Goal: Complete application form

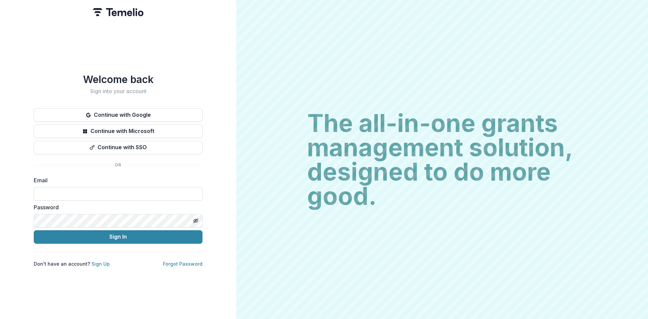
click at [117, 108] on button "Continue with Google" at bounding box center [118, 114] width 169 height 13
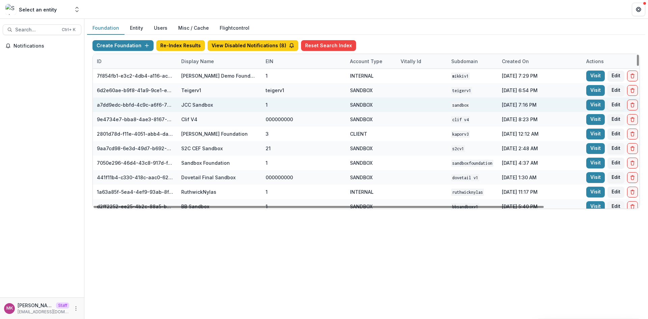
scroll to position [67, 0]
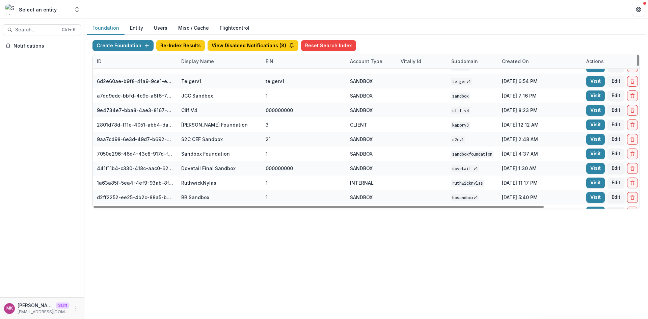
click at [195, 60] on div "Display Name" at bounding box center [197, 61] width 41 height 7
click at [212, 78] on input at bounding box center [219, 76] width 81 height 11
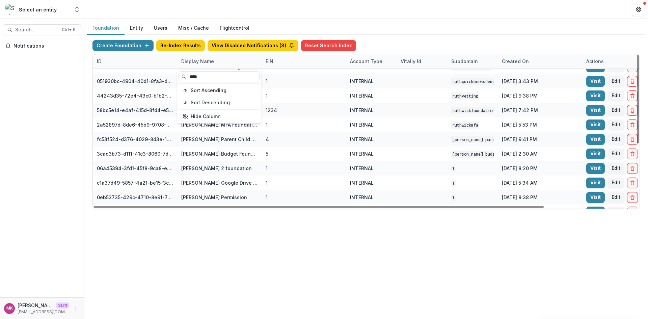
type input "****"
click at [256, 267] on div "Foundation Entity Users Misc / Cache Flightcontrol Create Foundation Re-Index R…" at bounding box center [366, 169] width 564 height 300
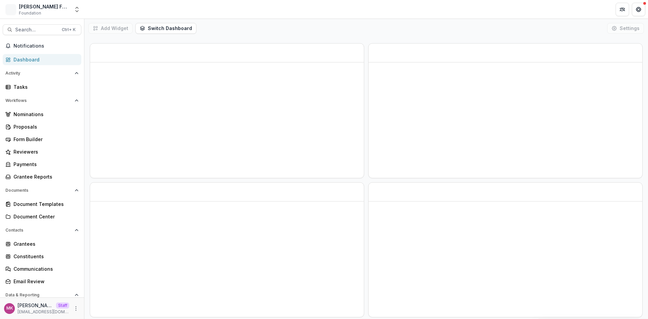
click at [74, 6] on button "Open entity switcher" at bounding box center [76, 9] width 9 height 13
click at [19, 36] on link "Admin Settings" at bounding box center [42, 38] width 81 height 11
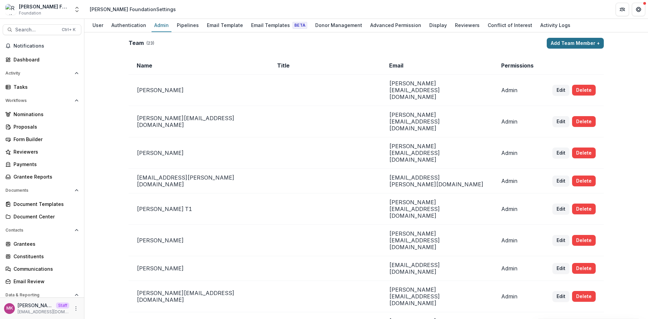
click at [579, 44] on button "Add Team Member +" at bounding box center [575, 43] width 57 height 11
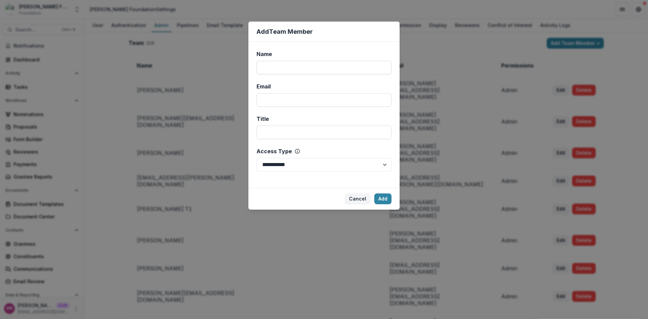
click at [313, 74] on input "Name" at bounding box center [323, 67] width 135 height 13
type input "******"
click at [280, 99] on input "Email" at bounding box center [323, 99] width 135 height 13
drag, startPoint x: 358, startPoint y: 102, endPoint x: 251, endPoint y: 102, distance: 107.0
click at [251, 102] on div "**********" at bounding box center [323, 115] width 151 height 146
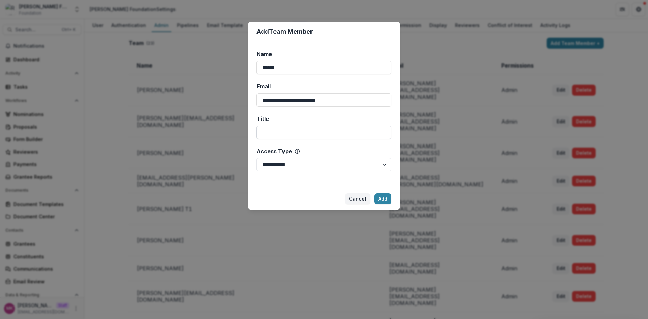
type input "**********"
click at [279, 134] on input "Title" at bounding box center [323, 132] width 135 height 13
click at [359, 170] on select "**********" at bounding box center [323, 164] width 135 height 13
click at [256, 158] on select "**********" at bounding box center [323, 164] width 135 height 13
click at [381, 202] on button "Add" at bounding box center [382, 198] width 17 height 11
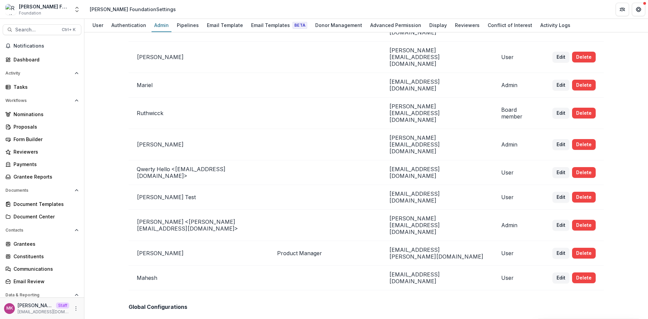
scroll to position [506, 0]
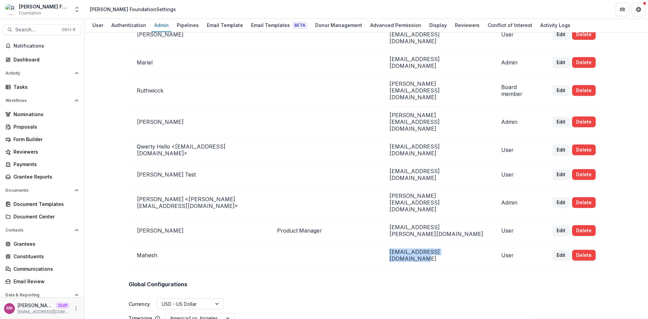
drag, startPoint x: 458, startPoint y: 90, endPoint x: 376, endPoint y: 94, distance: 81.8
click at [381, 243] on td "mahesh+0321@trytemelio.com" at bounding box center [437, 255] width 112 height 25
copy td "mahesh+0321@trytemelio.com"
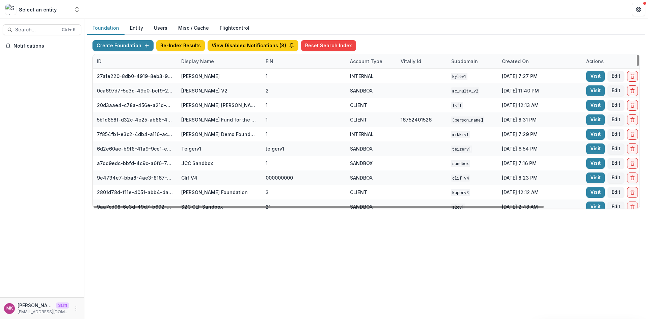
click at [193, 59] on div "Display Name" at bounding box center [197, 61] width 41 height 7
click at [201, 76] on input at bounding box center [219, 76] width 81 height 11
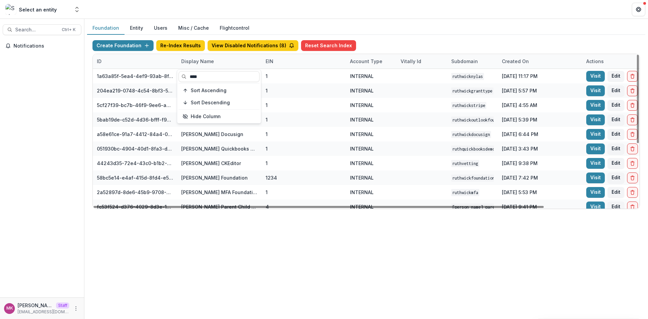
type input "****"
click at [208, 243] on div "Foundation Entity Users Misc / Cache Flightcontrol Create Foundation Re-Index R…" at bounding box center [366, 169] width 564 height 300
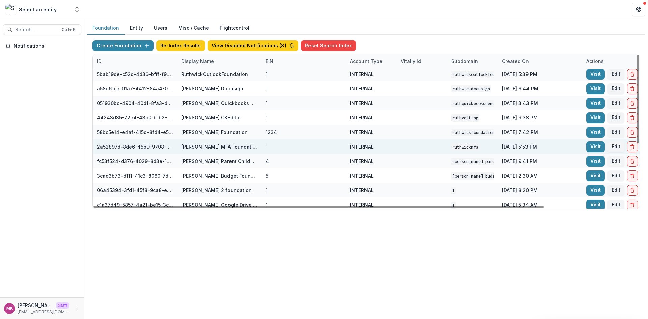
scroll to position [56, 0]
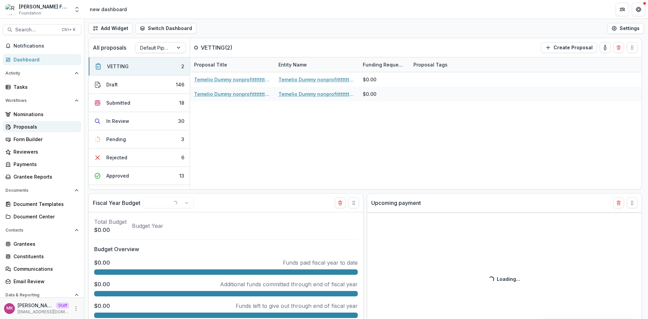
select select "**********"
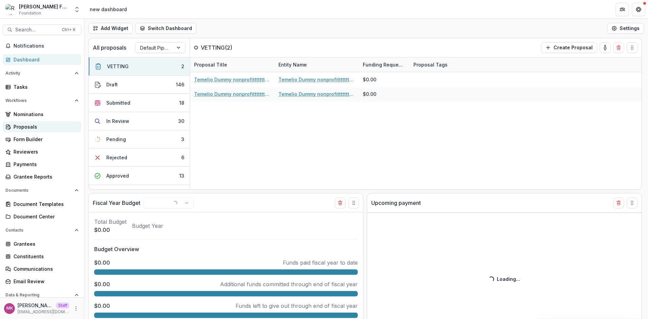
select select "**********"
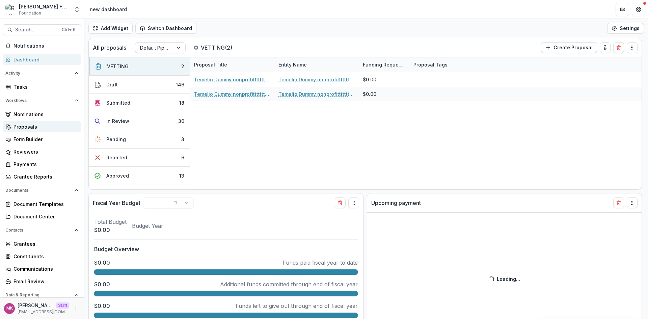
select select "**********"
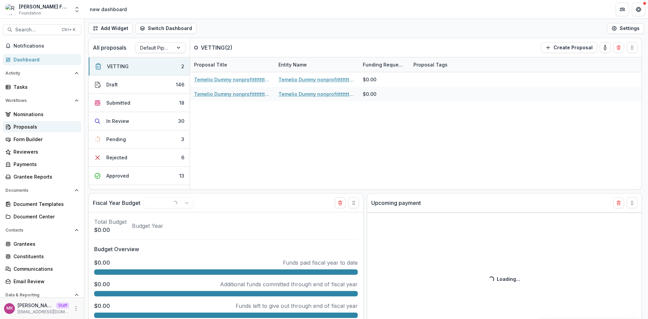
select select "**********"
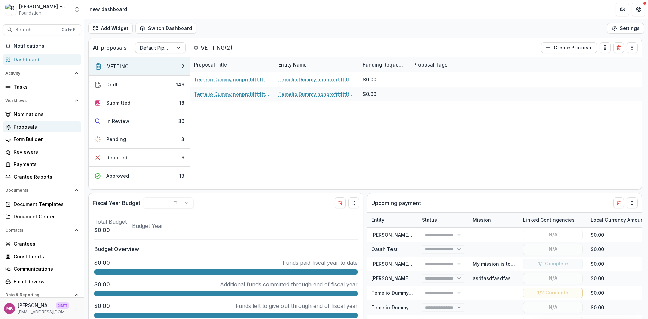
click at [33, 127] on div "Proposals" at bounding box center [44, 126] width 62 height 7
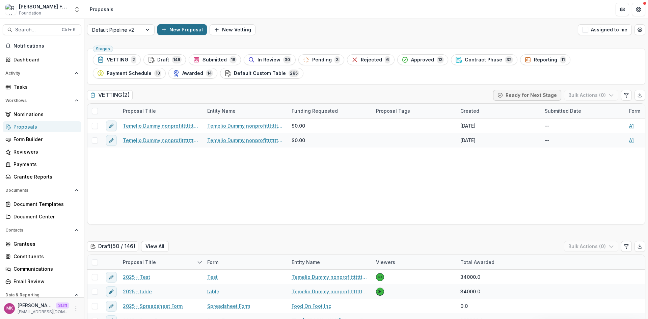
click at [184, 25] on button "New Proposal" at bounding box center [182, 29] width 50 height 11
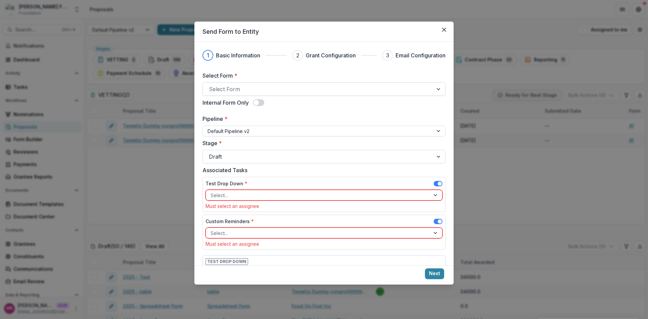
click at [243, 87] on div at bounding box center [318, 88] width 218 height 9
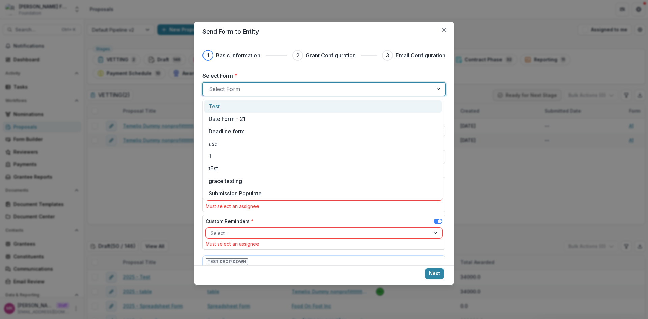
click at [242, 108] on div "Test" at bounding box center [323, 106] width 229 height 8
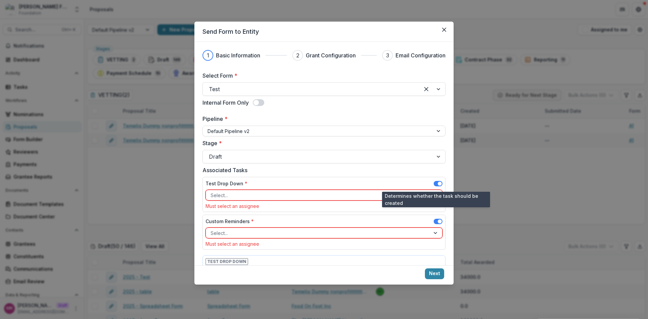
click at [435, 186] on span at bounding box center [438, 183] width 9 height 5
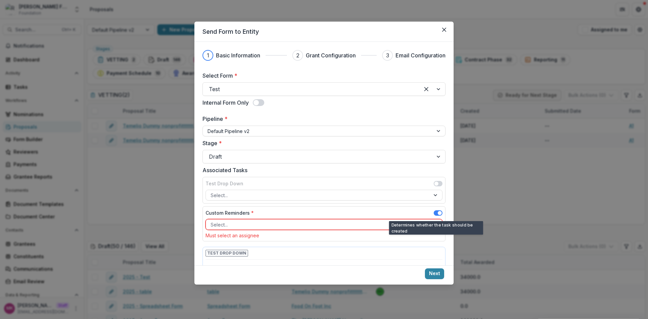
click at [434, 212] on span at bounding box center [438, 212] width 9 height 5
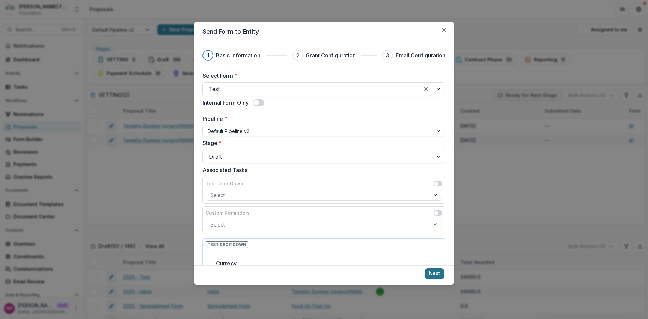
click at [434, 274] on button "Next" at bounding box center [434, 273] width 19 height 11
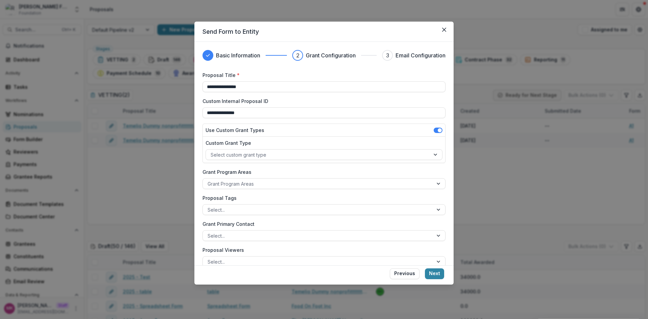
type input "**********"
click at [433, 274] on button "Next" at bounding box center [434, 273] width 19 height 11
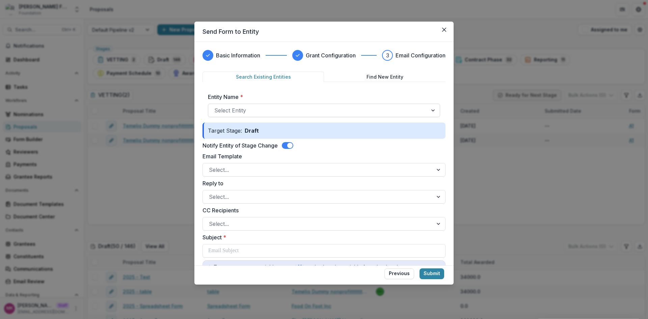
click at [273, 106] on div at bounding box center [317, 110] width 207 height 9
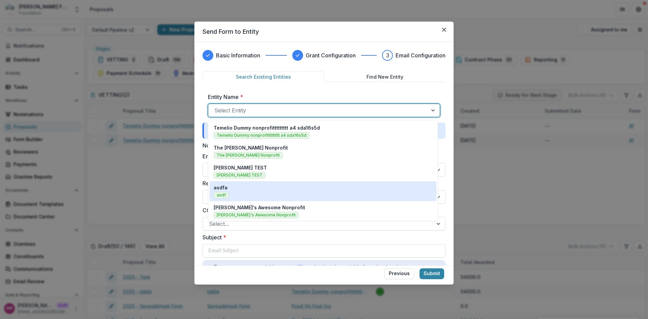
click at [254, 186] on div "asdfa asdf" at bounding box center [323, 191] width 219 height 15
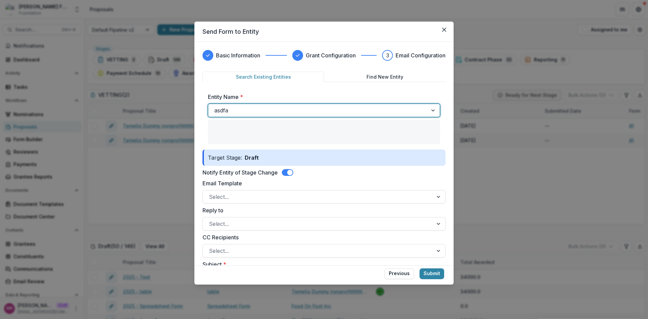
click at [288, 171] on span at bounding box center [287, 172] width 11 height 7
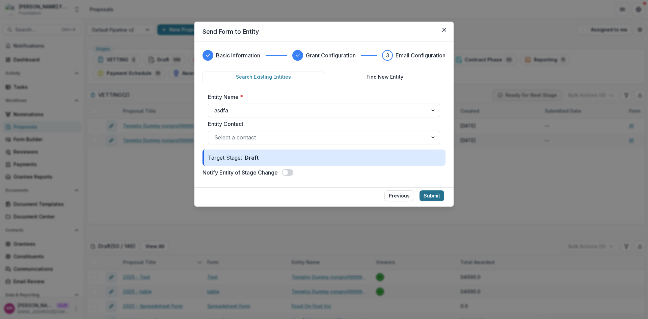
click at [434, 193] on button "Submit" at bounding box center [431, 195] width 25 height 11
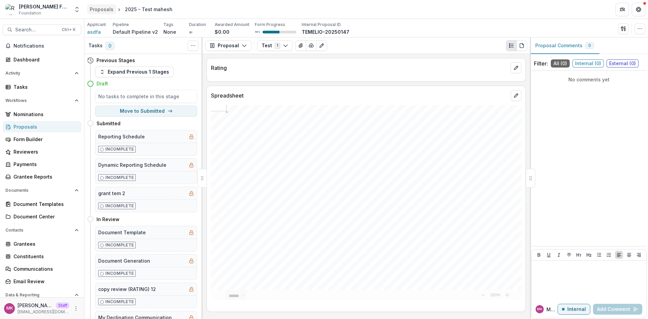
click at [100, 9] on div "Proposals" at bounding box center [102, 9] width 24 height 7
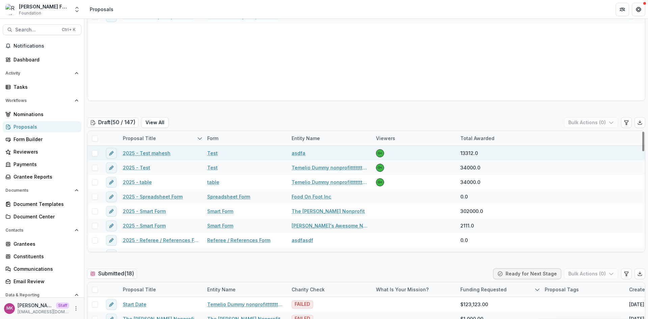
click at [95, 155] on span at bounding box center [95, 153] width 6 height 6
click at [590, 121] on button "Bulk Actions ( 1 )" at bounding box center [591, 122] width 53 height 11
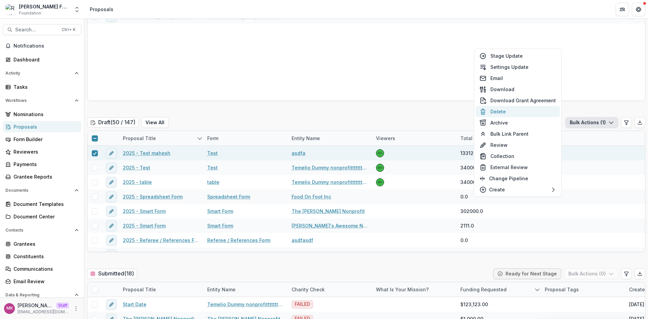
click at [523, 112] on button "Delete" at bounding box center [518, 111] width 84 height 11
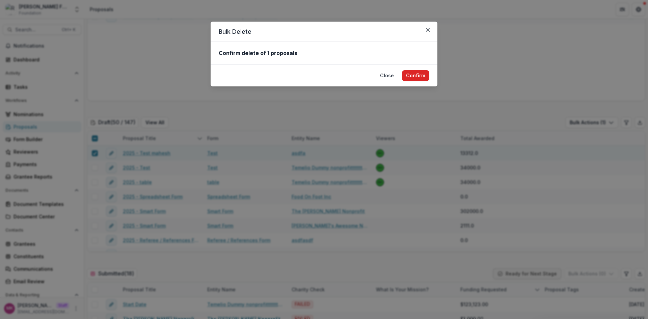
click at [411, 74] on button "Confirm" at bounding box center [415, 75] width 27 height 11
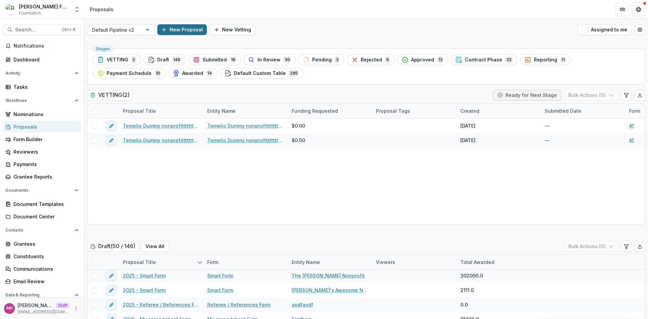
click at [184, 32] on button "New Proposal" at bounding box center [182, 29] width 50 height 11
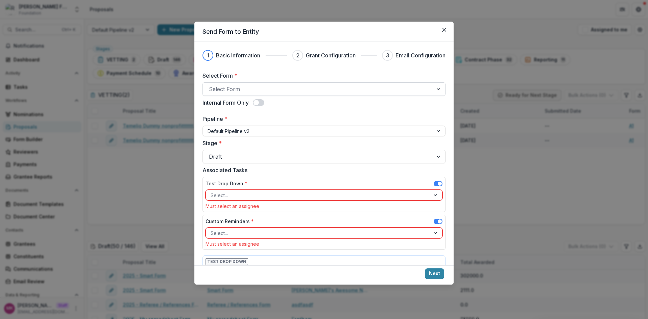
click at [264, 90] on div at bounding box center [318, 88] width 218 height 9
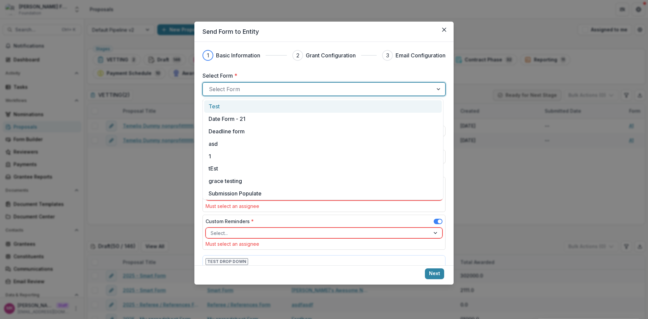
click at [251, 108] on div "Test" at bounding box center [323, 106] width 229 height 8
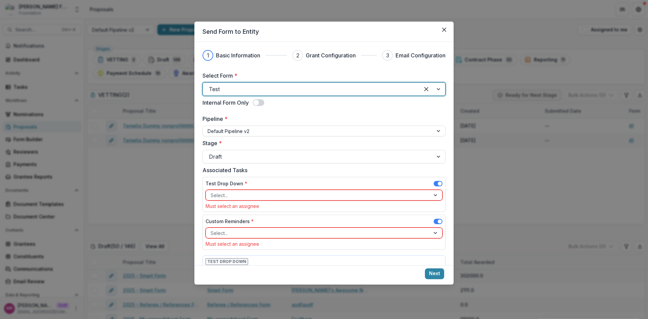
click at [438, 221] on span at bounding box center [440, 221] width 4 height 4
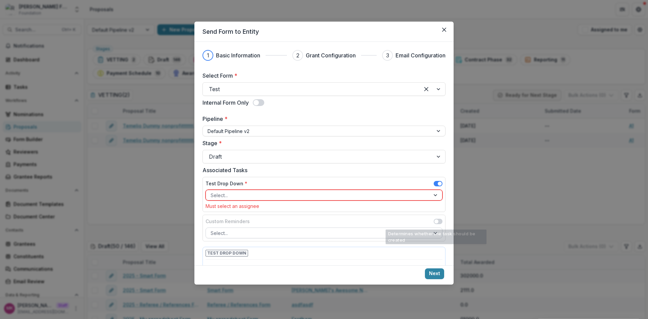
click at [435, 183] on span at bounding box center [438, 183] width 9 height 5
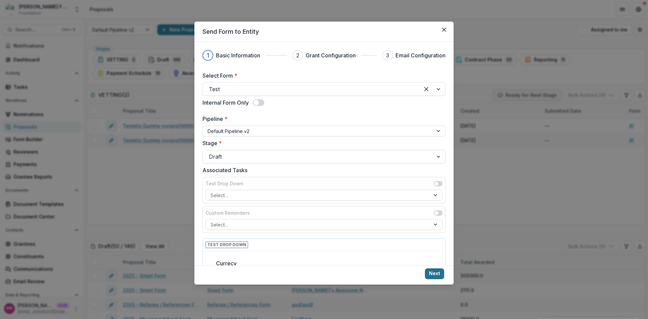
click at [439, 273] on button "Next" at bounding box center [434, 273] width 19 height 11
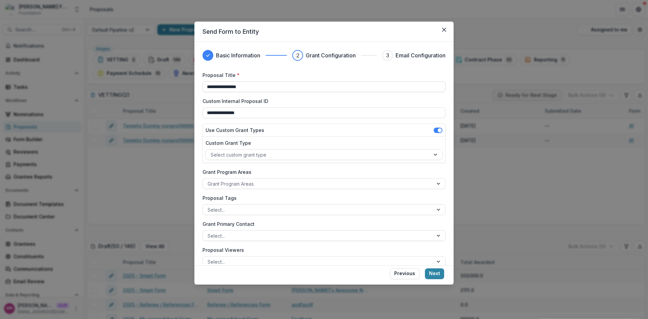
type input "**********"
click at [437, 275] on button "Next" at bounding box center [434, 273] width 19 height 11
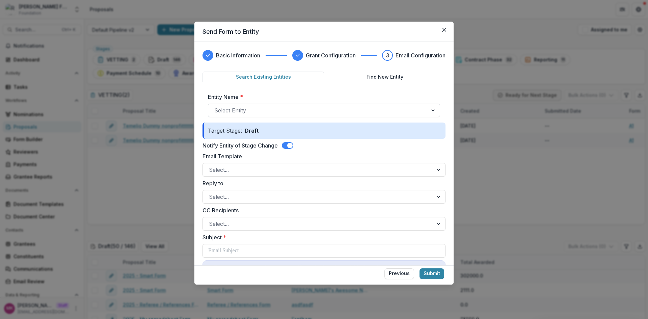
click at [321, 106] on div at bounding box center [317, 110] width 207 height 9
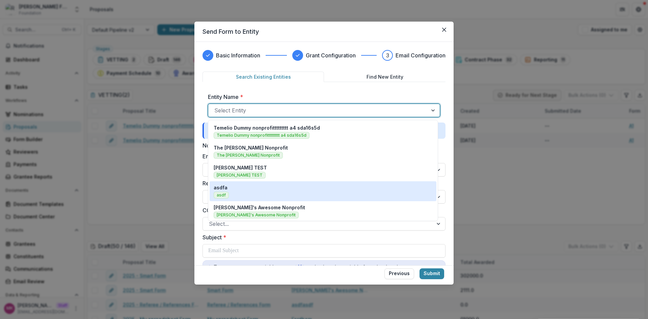
click at [235, 188] on div "asdfa asdf" at bounding box center [323, 191] width 219 height 15
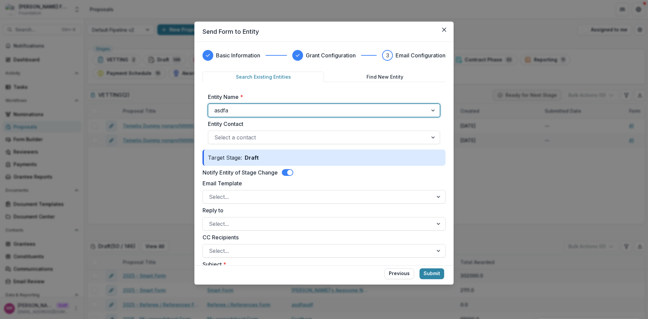
click at [287, 173] on span at bounding box center [287, 172] width 11 height 7
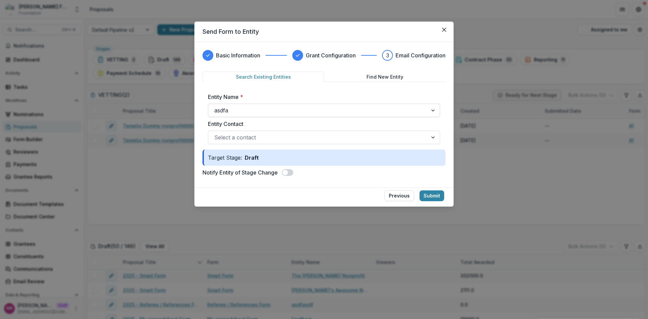
click at [270, 111] on div at bounding box center [317, 110] width 207 height 9
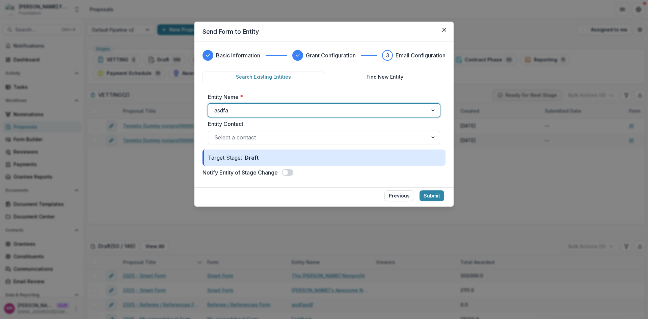
click at [270, 111] on div at bounding box center [317, 110] width 207 height 9
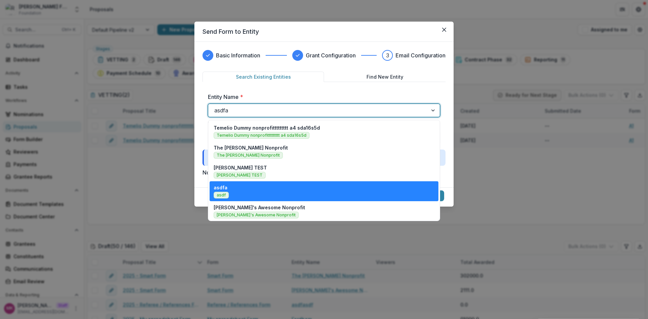
click at [270, 111] on div at bounding box center [317, 110] width 207 height 9
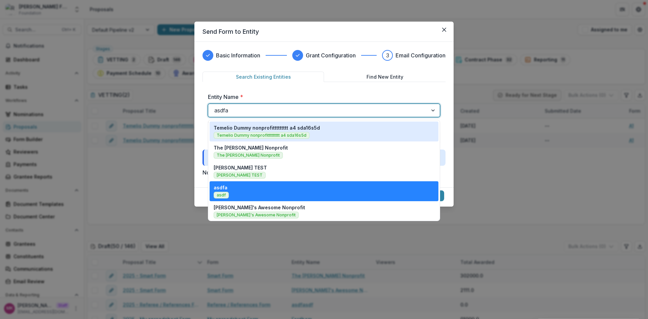
click at [344, 130] on div "Temelio Dummy nonprofittttttttt a4 sda16s5d Temelio Dummy nonprofittttttttt a4 …" at bounding box center [324, 131] width 221 height 15
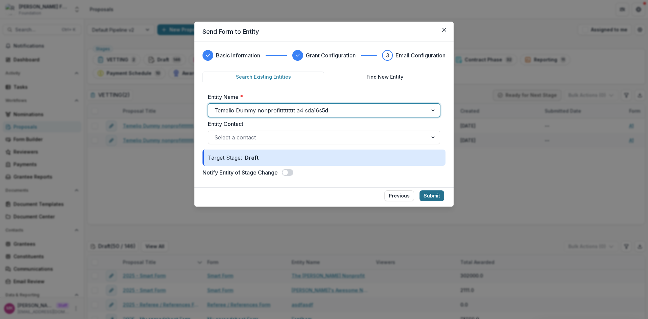
click at [440, 196] on button "Submit" at bounding box center [431, 195] width 25 height 11
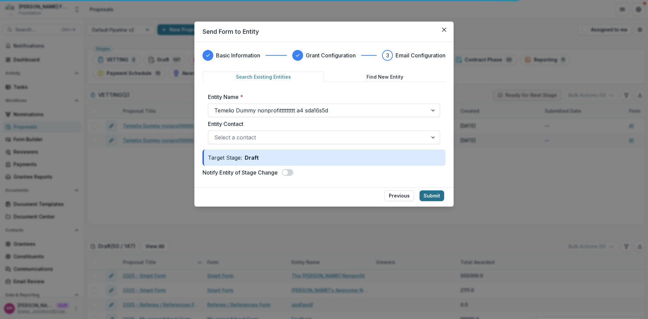
click at [429, 193] on button "Submit" at bounding box center [431, 195] width 25 height 11
click at [427, 197] on button "Submit" at bounding box center [431, 195] width 25 height 11
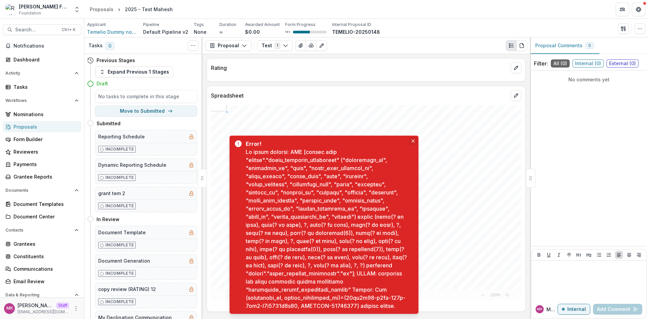
click at [415, 114] on div "Keyboard Shortcuts Toggle sheet focus lock: Shift, Control, F. Select range: Sh…" at bounding box center [366, 206] width 319 height 202
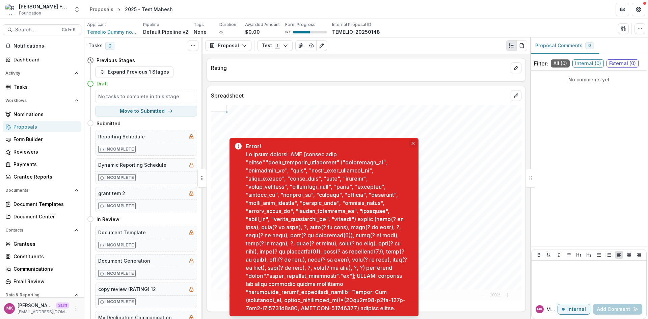
click at [414, 142] on icon "Close" at bounding box center [412, 143] width 3 height 3
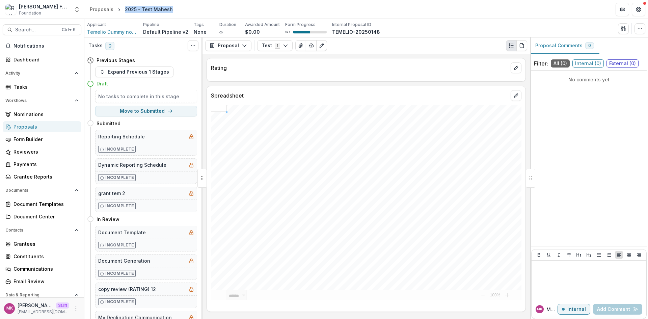
drag, startPoint x: 121, startPoint y: 8, endPoint x: 176, endPoint y: 4, distance: 55.2
click at [176, 4] on header "Proposals 2025 - Test Mahesh" at bounding box center [366, 9] width 564 height 19
copy div "2025 - Test Mahesh"
click at [599, 310] on body "Skip to content Ruthwick Foundation Foundation Contributor Portal Team Settings…" at bounding box center [324, 159] width 648 height 319
click at [133, 4] on header "Proposals 2025 - Test Mahesh" at bounding box center [366, 9] width 564 height 19
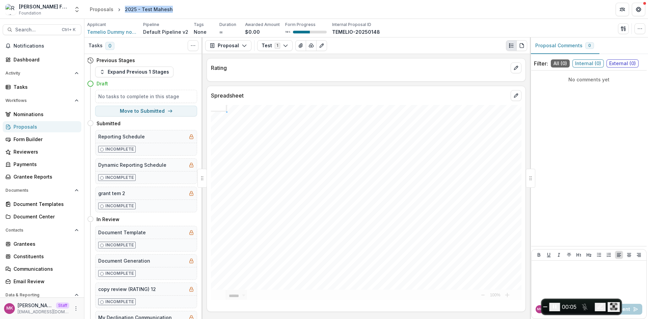
drag, startPoint x: 122, startPoint y: 8, endPoint x: 184, endPoint y: 12, distance: 61.9
click at [184, 12] on header "Proposals 2025 - Test Mahesh" at bounding box center [366, 9] width 564 height 19
click at [99, 7] on div "Proposals" at bounding box center [102, 9] width 24 height 7
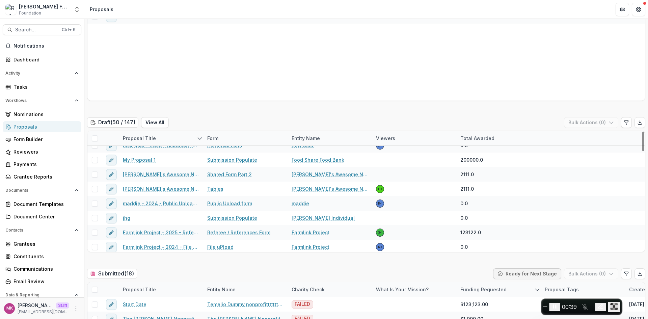
scroll to position [620, 0]
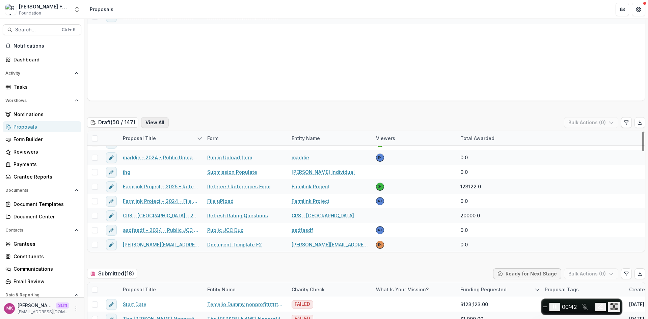
click at [161, 120] on button "View All" at bounding box center [155, 122] width 28 height 11
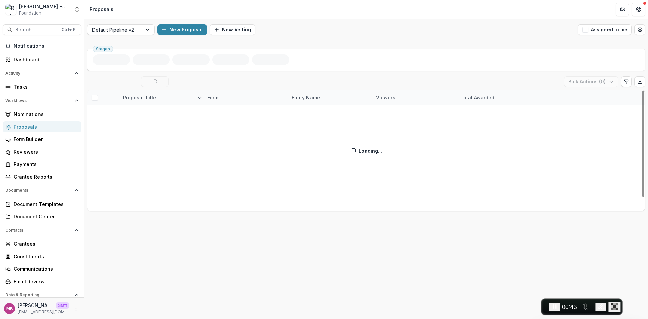
scroll to position [15, 0]
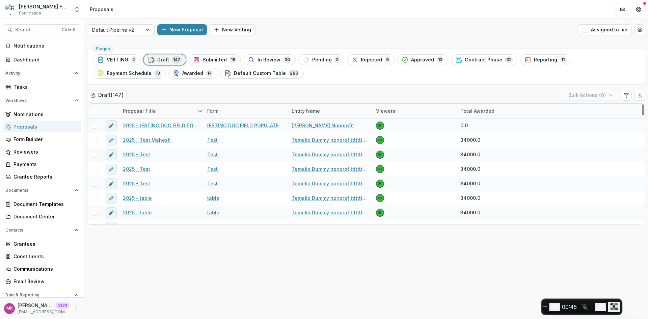
click at [140, 111] on div "Proposal Title" at bounding box center [139, 110] width 41 height 7
click at [162, 130] on input at bounding box center [160, 126] width 81 height 11
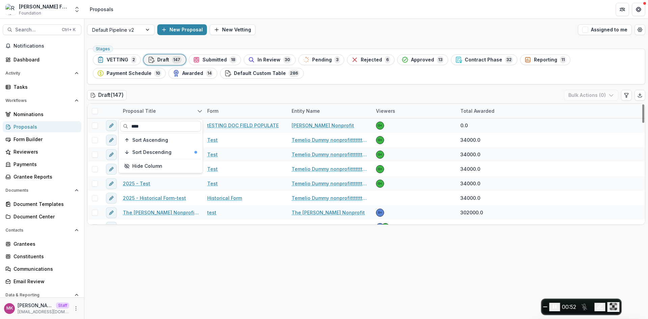
type input "****"
click at [249, 293] on div "Stages VETTING 2 Draft 147 Submitted 18 In Review 30 Pending 3 Rejected 6 Appro…" at bounding box center [366, 182] width 564 height 273
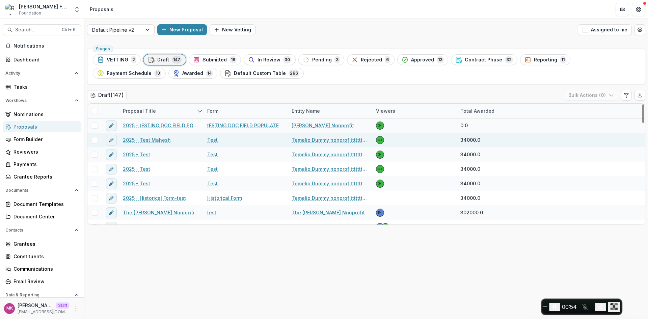
click at [92, 140] on span at bounding box center [95, 140] width 6 height 6
click at [598, 98] on button "Bulk Actions ( 1 )" at bounding box center [591, 95] width 53 height 11
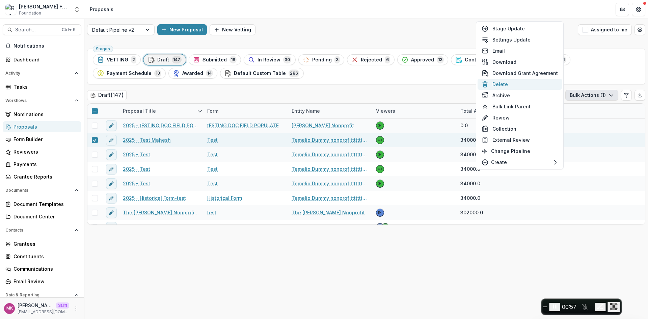
click at [517, 80] on button "Delete" at bounding box center [520, 84] width 84 height 11
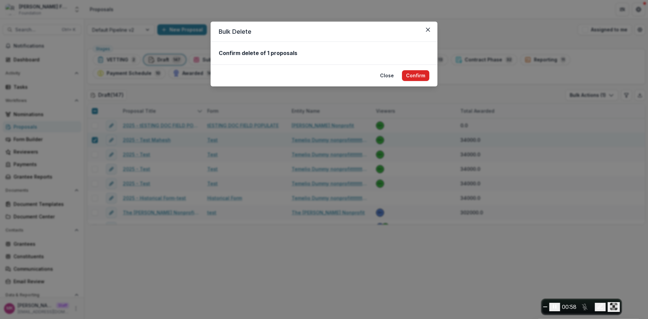
click at [411, 79] on button "Confirm" at bounding box center [415, 75] width 27 height 11
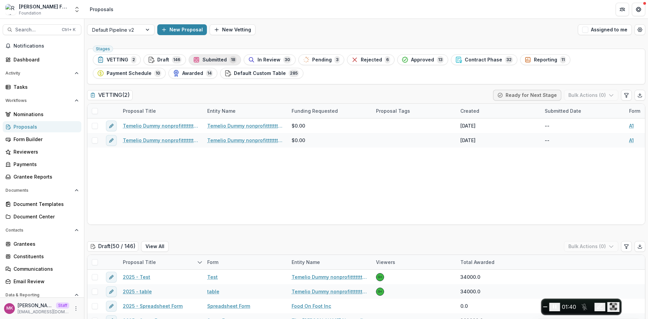
click at [218, 59] on span "Submitted" at bounding box center [214, 60] width 24 height 6
click at [226, 62] on div "Submitted 18" at bounding box center [215, 59] width 44 height 7
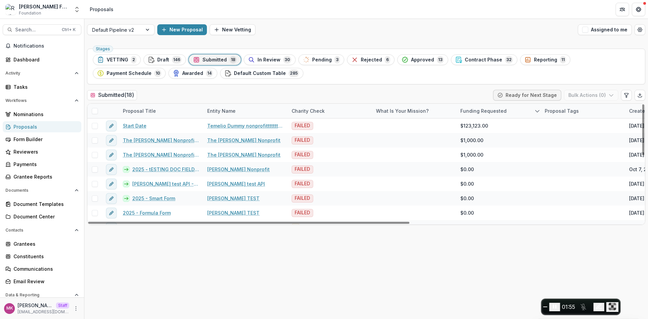
click at [138, 109] on div "Proposal Title" at bounding box center [139, 110] width 41 height 7
click at [153, 127] on input at bounding box center [160, 126] width 81 height 11
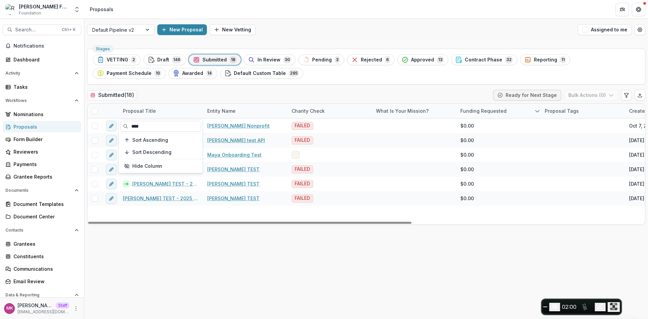
type input "****"
click at [199, 260] on div "Stages VETTING 2 Draft 146 Submitted 18 In Review 30 Pending 3 Rejected 6 Appro…" at bounding box center [366, 182] width 564 height 273
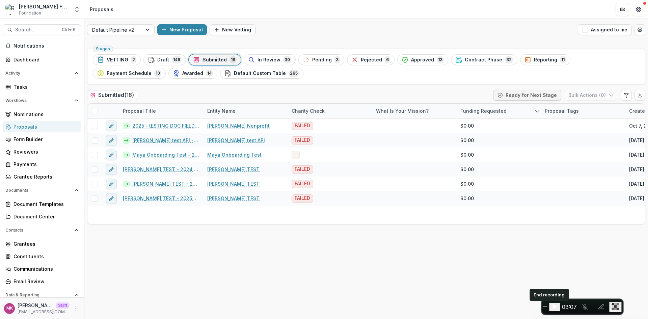
click at [546, 307] on button "End recording" at bounding box center [545, 306] width 4 height 1
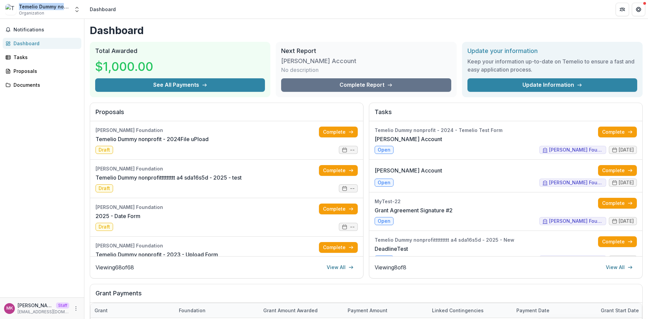
drag, startPoint x: 19, startPoint y: 6, endPoint x: 65, endPoint y: 7, distance: 46.2
click at [65, 7] on div "Temelio Dummy nonprofittttttttt a4 sda16s5d" at bounding box center [44, 6] width 51 height 7
copy div "Temelio Dummy non"
click at [27, 73] on div "Proposals" at bounding box center [44, 70] width 62 height 7
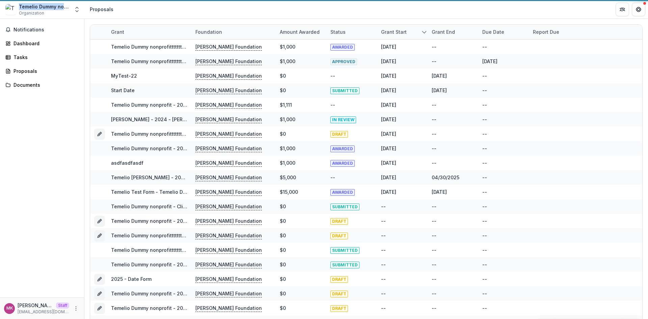
click at [27, 149] on div "Notifications Dashboard Tasks Proposals Documents" at bounding box center [42, 158] width 84 height 278
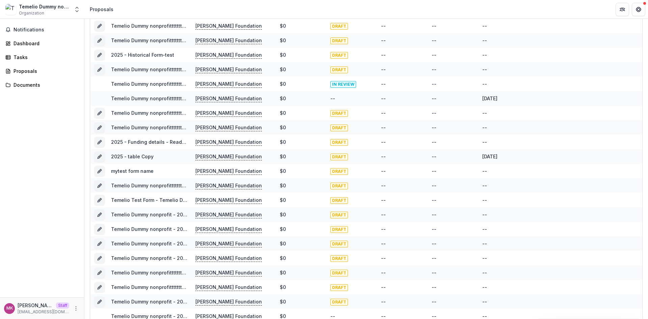
scroll to position [728, 0]
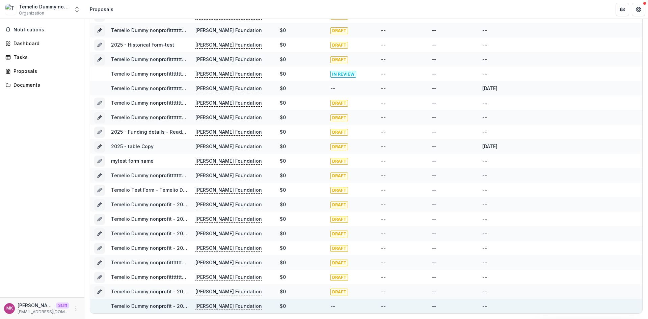
click at [114, 302] on div "Temelio Dummy nonprofit - 2024 - Temelio Test Form" at bounding box center [149, 306] width 76 height 15
click at [120, 307] on link "Temelio Dummy nonprofit - 2024 - Temelio Test Form" at bounding box center [174, 306] width 127 height 6
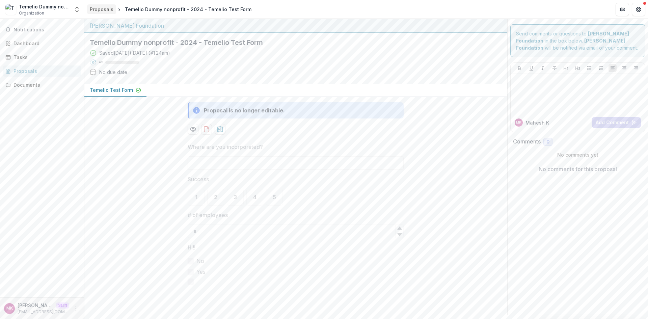
click at [96, 8] on div "Proposals" at bounding box center [102, 9] width 24 height 7
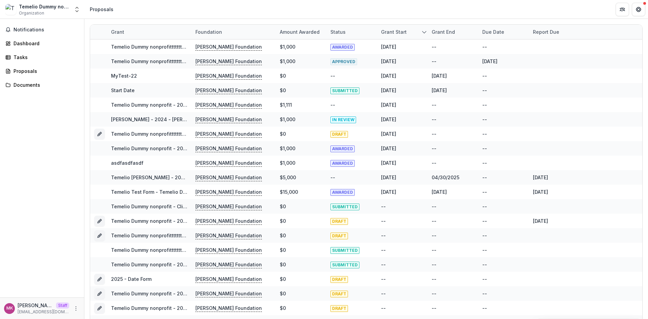
click at [202, 30] on div "Foundation" at bounding box center [208, 31] width 35 height 7
click at [169, 10] on header "Proposals" at bounding box center [366, 9] width 564 height 19
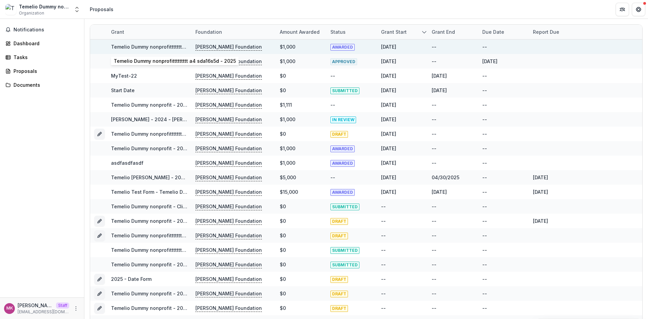
click at [155, 47] on link "Temelio Dummy nonprofittttttttt a4 sda16s5d - 2025" at bounding box center [172, 47] width 122 height 6
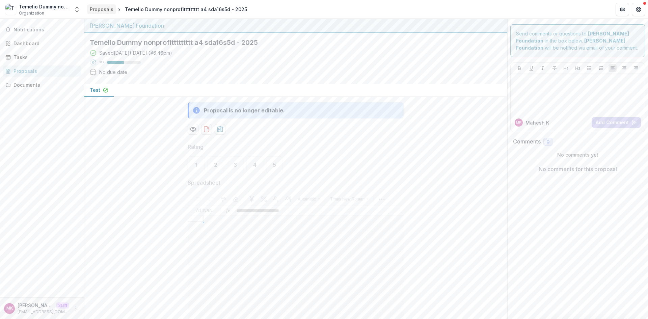
click at [98, 8] on div "Proposals" at bounding box center [102, 9] width 24 height 7
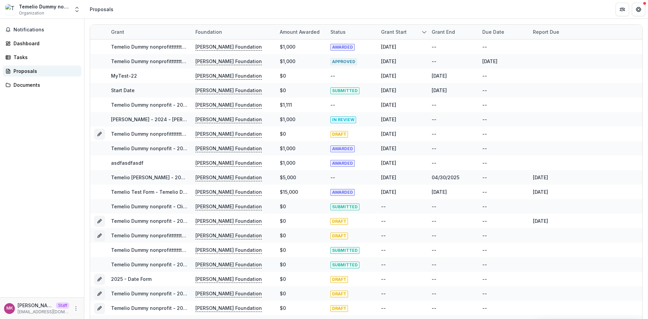
click at [46, 66] on link "Proposals" at bounding box center [42, 70] width 79 height 11
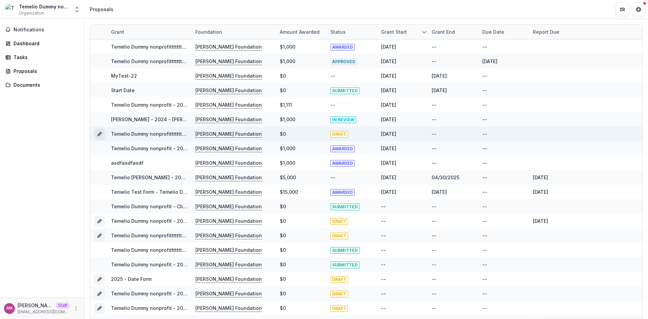
click at [101, 134] on icon "Grant fd7d914c-5760-41d4-ade3-4e9dc822f35b" at bounding box center [99, 133] width 5 height 5
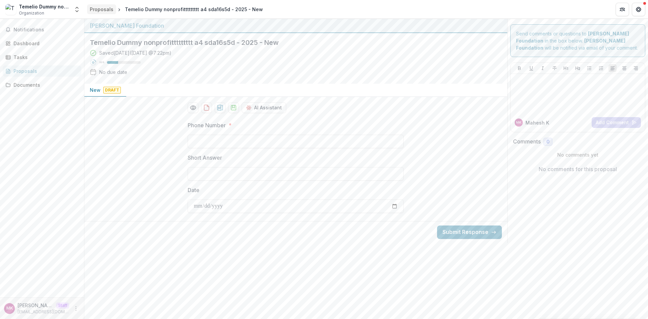
click at [107, 14] on link "Proposals" at bounding box center [101, 9] width 29 height 10
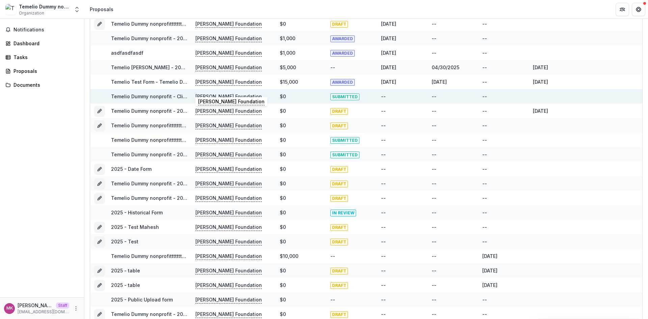
scroll to position [124, 0]
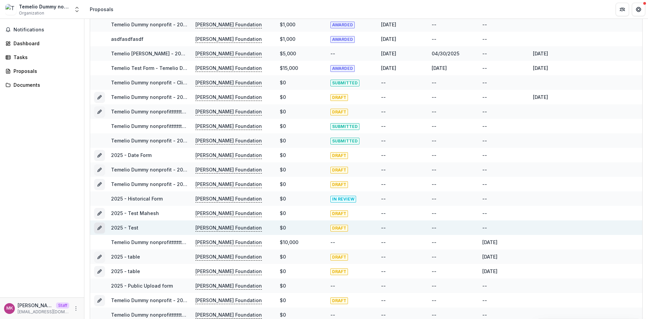
click at [98, 227] on icon "Grant 894d6d57-a72d-4986-9c89-65a62d366107" at bounding box center [99, 227] width 5 height 5
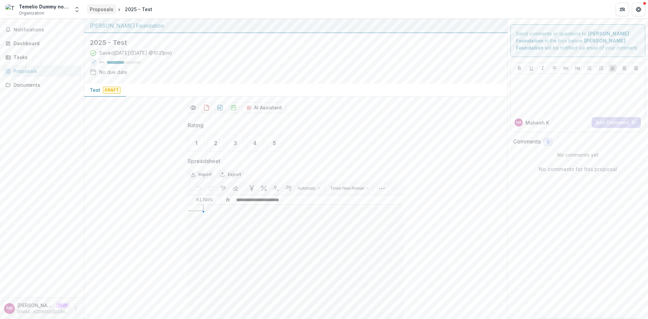
click at [99, 8] on div "Proposals" at bounding box center [102, 9] width 24 height 7
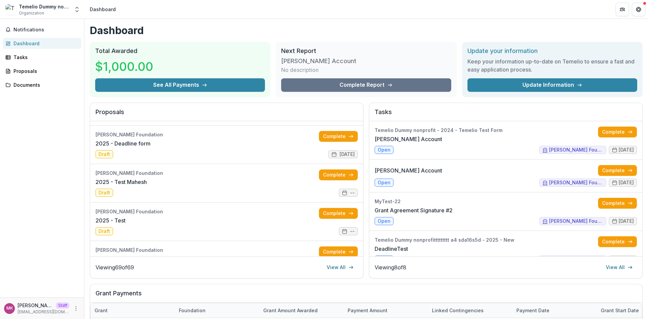
scroll to position [191, 0]
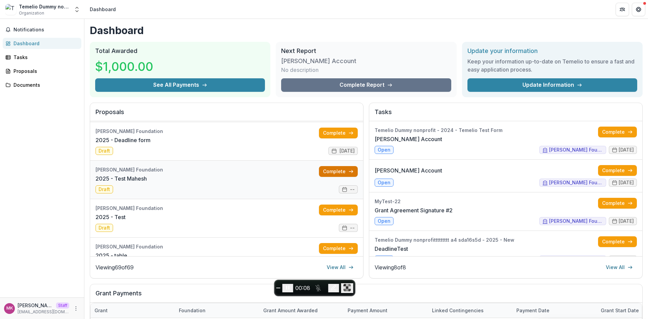
click at [334, 173] on link "Complete" at bounding box center [338, 171] width 39 height 11
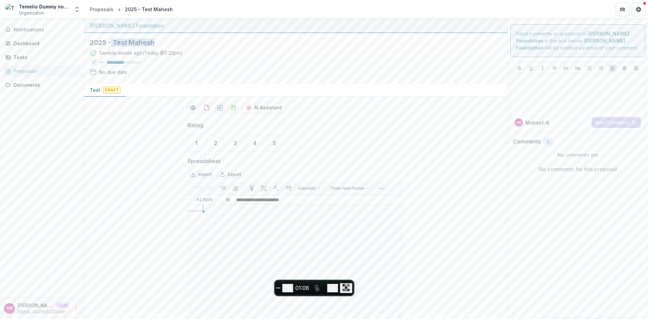
drag, startPoint x: 112, startPoint y: 43, endPoint x: 251, endPoint y: 46, distance: 138.7
click at [251, 46] on h2 "2025 - Test Mahesh" at bounding box center [290, 42] width 401 height 8
click at [250, 77] on div "Saved a minute ago ( [DATE] @ 5:23pm ) 50 % No due date" at bounding box center [290, 63] width 401 height 29
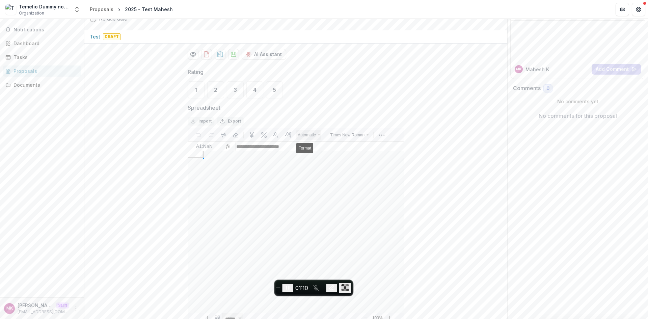
scroll to position [56, 0]
click at [268, 89] on div "5" at bounding box center [274, 86] width 17 height 17
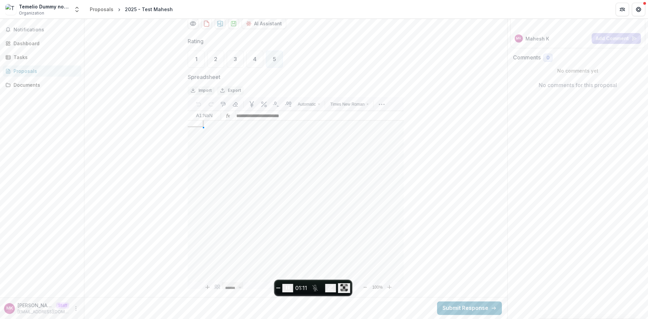
scroll to position [47, 0]
click at [473, 309] on button "Submit Response" at bounding box center [469, 307] width 65 height 13
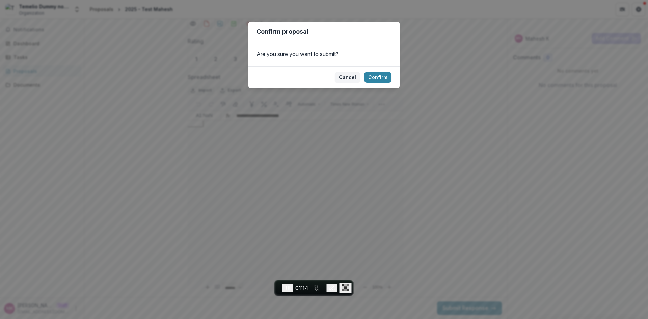
click at [376, 72] on footer "Cancel Confirm" at bounding box center [323, 77] width 151 height 22
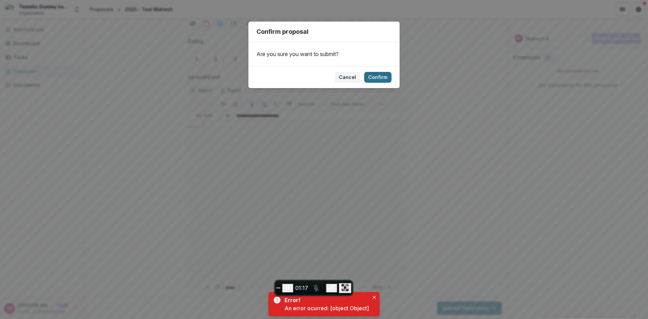
click at [380, 72] on button "Confirm" at bounding box center [377, 77] width 27 height 11
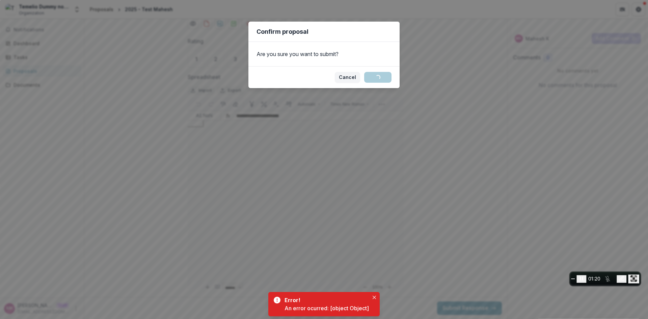
drag, startPoint x: 314, startPoint y: 287, endPoint x: 644, endPoint y: 278, distance: 330.2
click at [644, 278] on body "Skip to content Temelio Dummy nonprofittttttttt a4 sda16s5d Organization Contri…" at bounding box center [324, 159] width 648 height 319
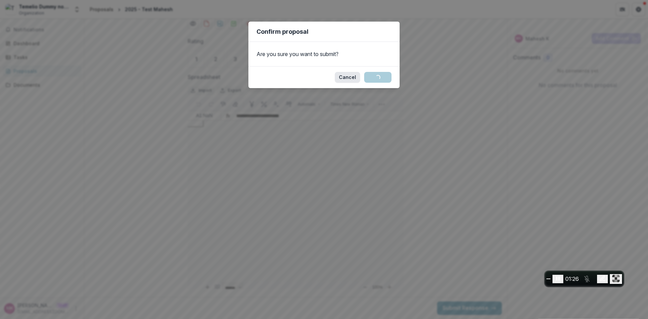
click at [346, 77] on button "Cancel" at bounding box center [347, 77] width 25 height 11
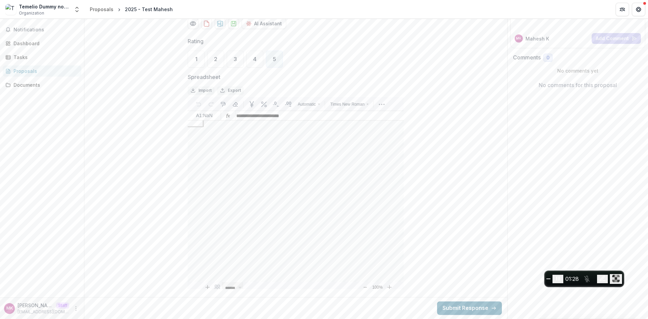
click at [479, 313] on button "Submit Response" at bounding box center [469, 307] width 65 height 13
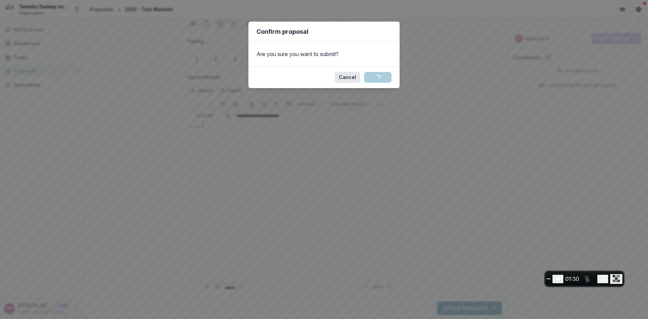
click at [349, 80] on button "Cancel" at bounding box center [347, 77] width 25 height 11
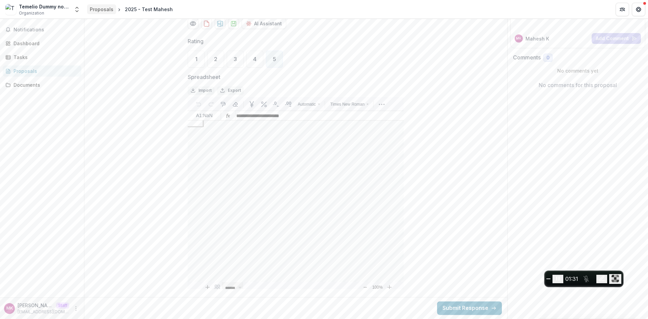
click at [102, 12] on div "Proposals" at bounding box center [102, 9] width 24 height 7
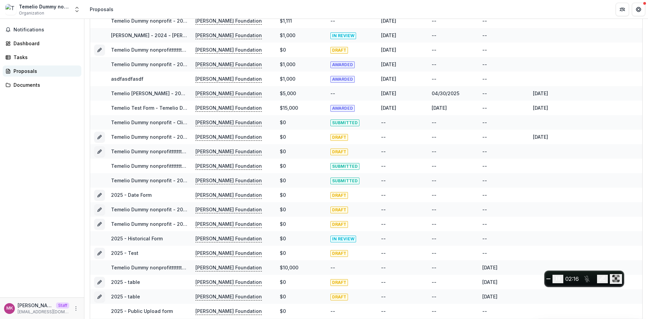
click at [31, 73] on div "Proposals" at bounding box center [44, 70] width 62 height 7
click at [36, 43] on div "Dashboard" at bounding box center [44, 43] width 62 height 7
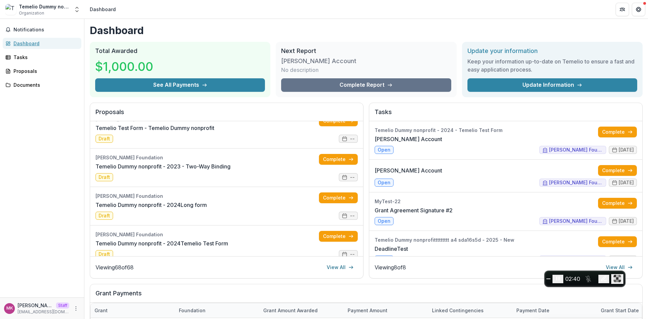
scroll to position [1282, 0]
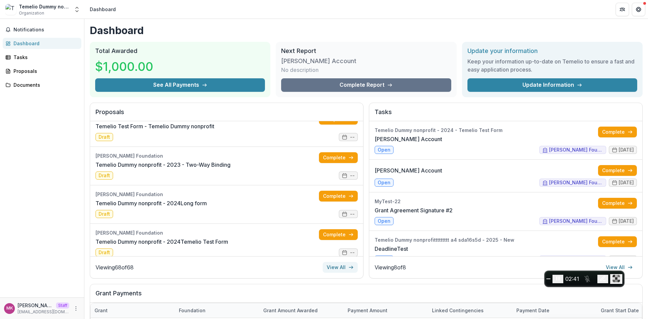
click at [342, 268] on link "View All" at bounding box center [340, 267] width 35 height 11
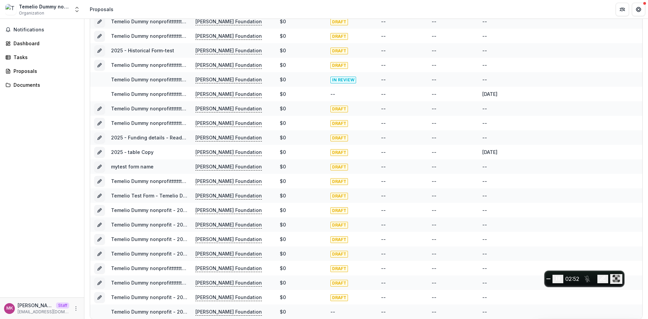
scroll to position [713, 0]
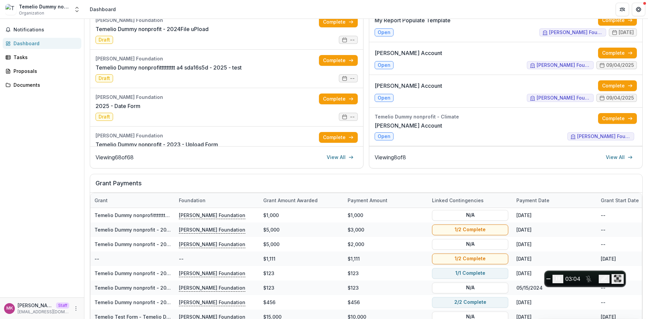
scroll to position [144, 0]
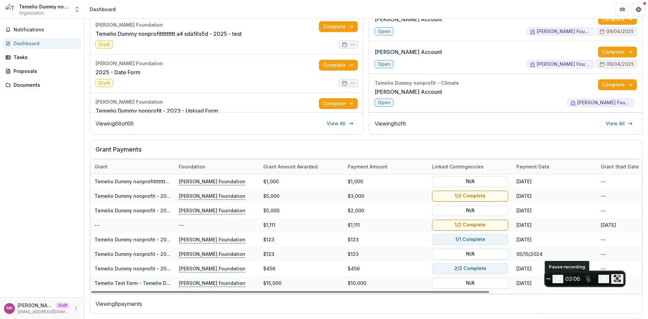
click at [561, 279] on icon "Pause recording" at bounding box center [557, 278] width 7 height 7
